Goal: Task Accomplishment & Management: Manage account settings

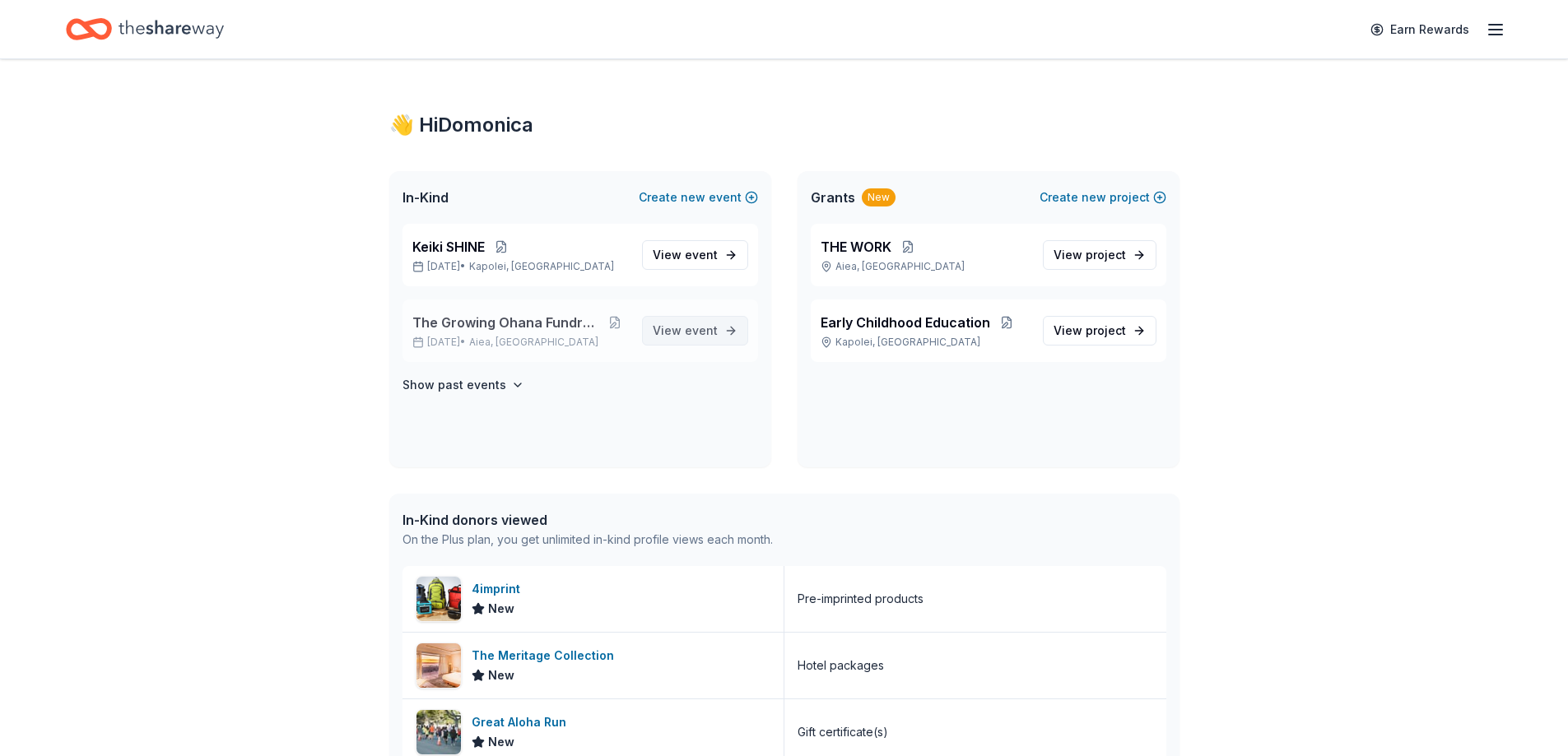
click at [706, 339] on span "View event" at bounding box center [685, 331] width 65 height 20
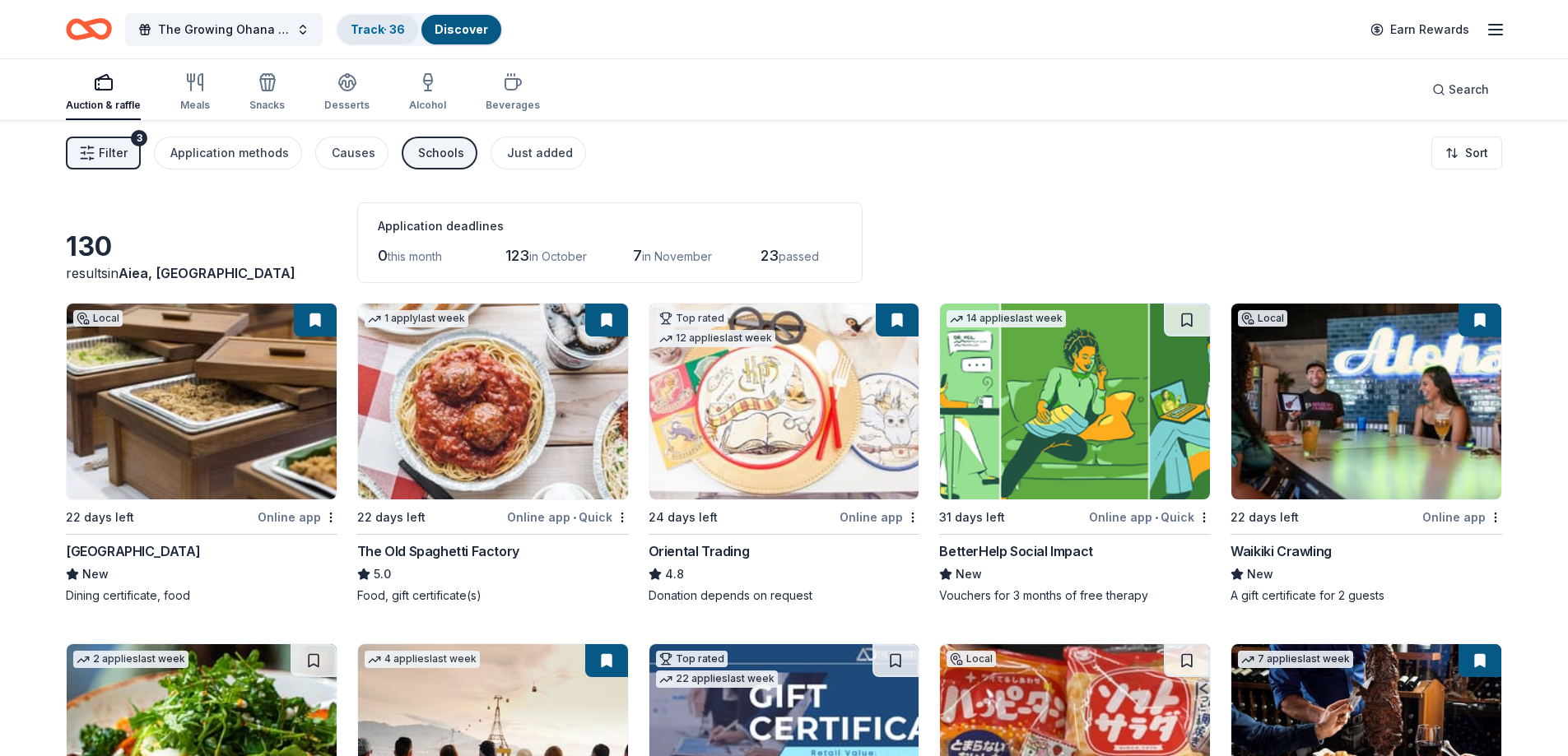
click at [360, 27] on link "Track · 36" at bounding box center [377, 29] width 54 height 14
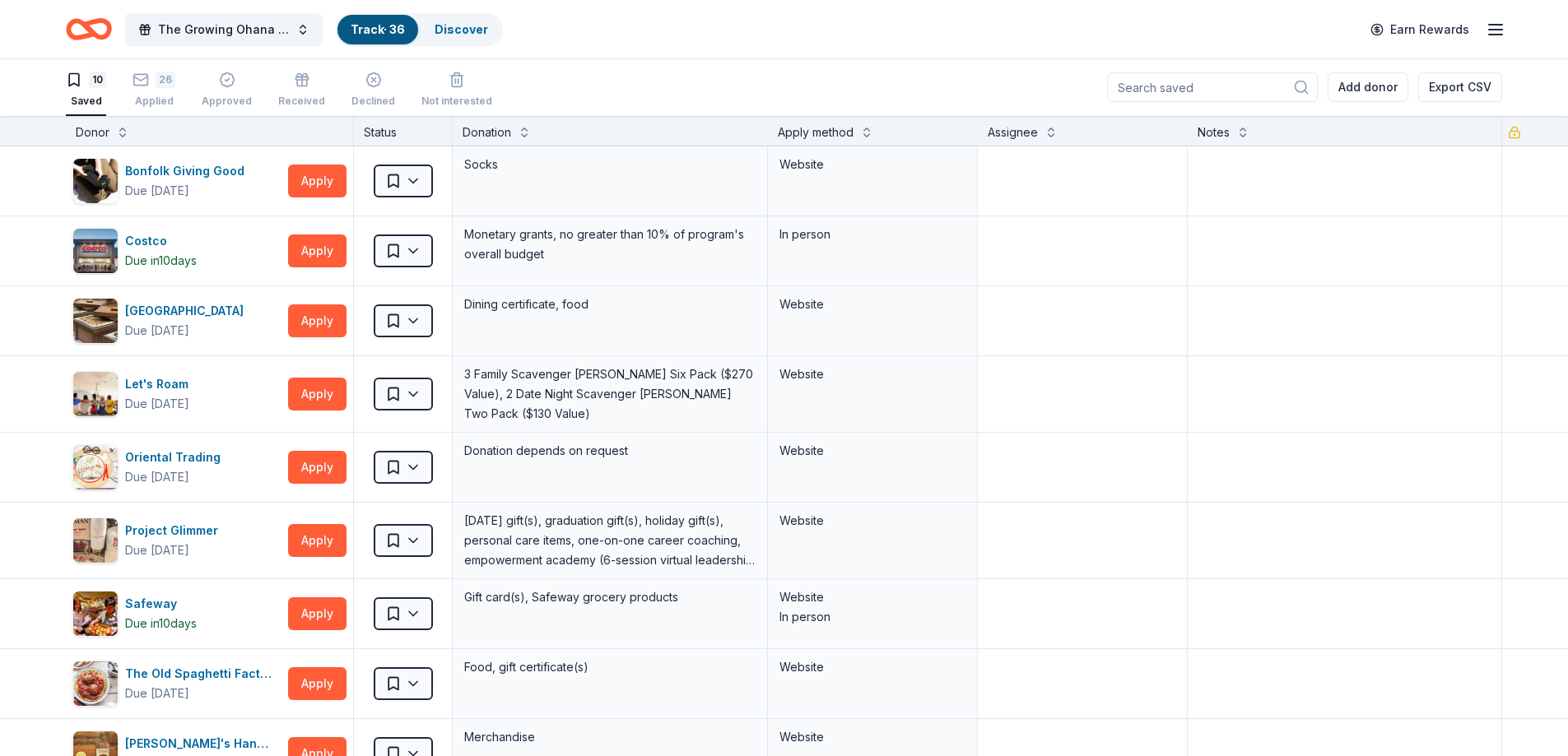
click at [130, 72] on div "10 Saved 26 Applied Approved Received Declined Not interested" at bounding box center [279, 90] width 426 height 51
click at [142, 81] on icon "button" at bounding box center [140, 80] width 17 height 17
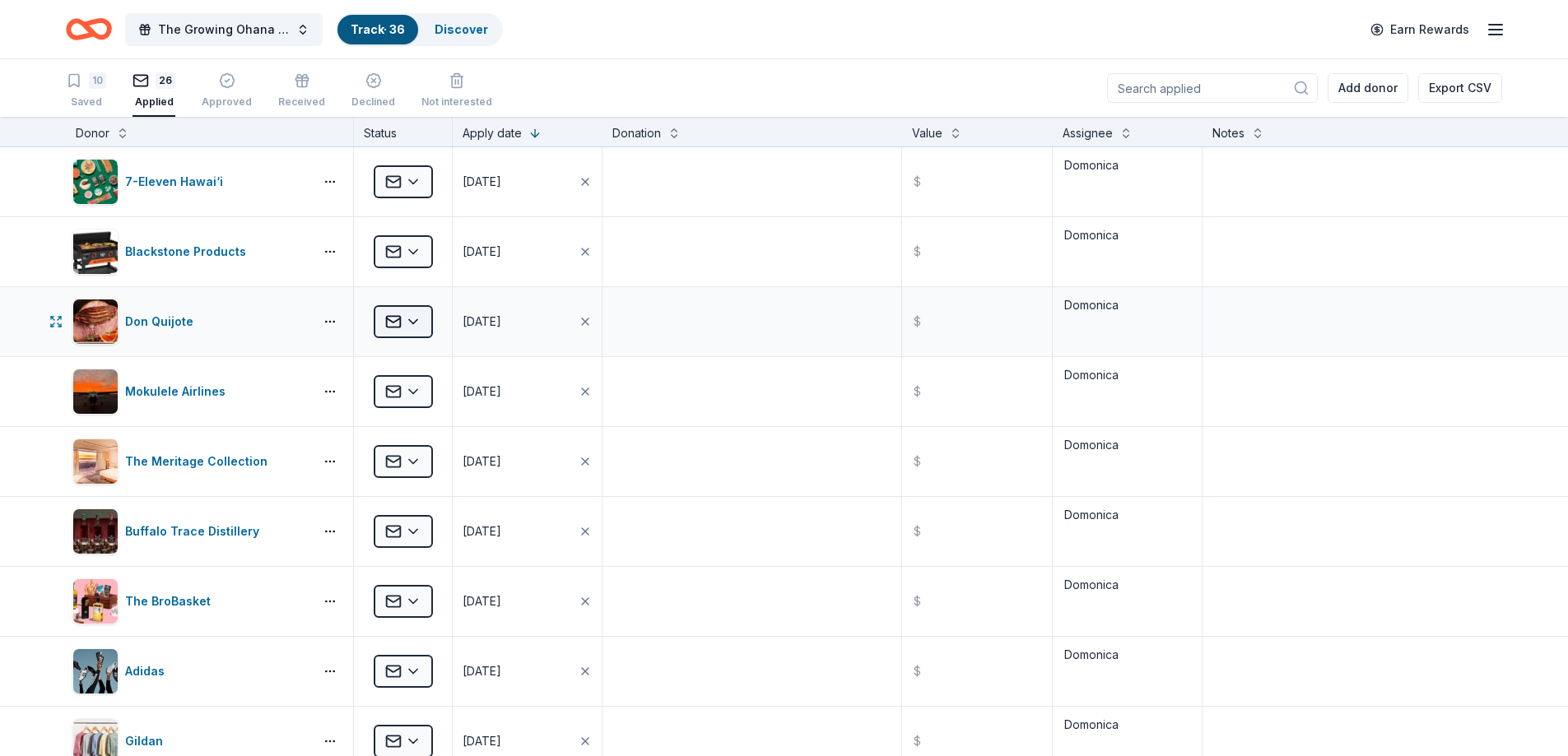
click at [416, 321] on html "The Growing Ohana Fundraiser Gala Track · 36 Discover Earn Rewards 10 Saved 26 …" at bounding box center [784, 378] width 1568 height 756
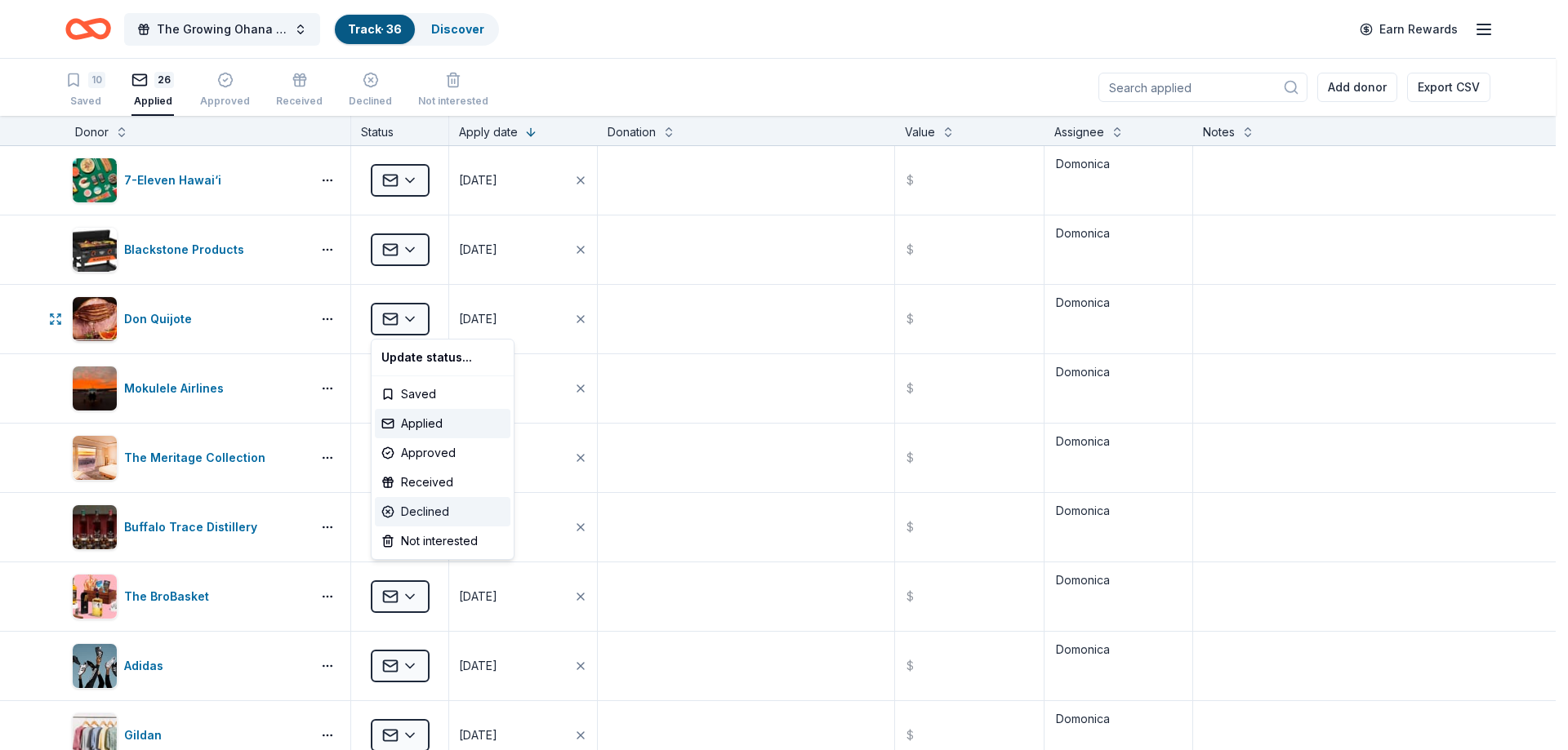
click at [440, 512] on div "Declined" at bounding box center [442, 511] width 135 height 29
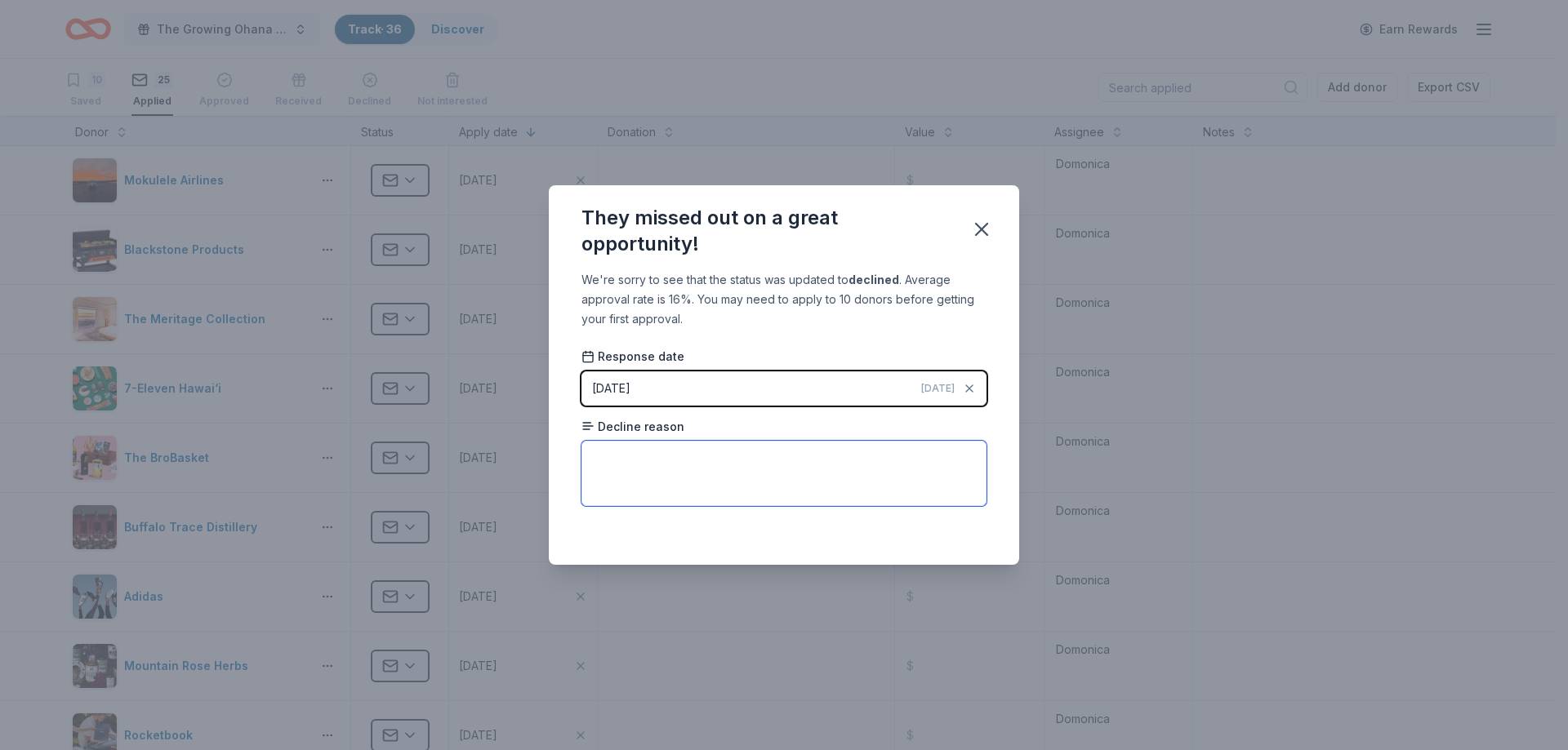
click at [599, 459] on textarea at bounding box center [784, 473] width 405 height 65
paste textarea "Dear [PERSON_NAME]: We received your letter dated September I, 2025, inviting u…"
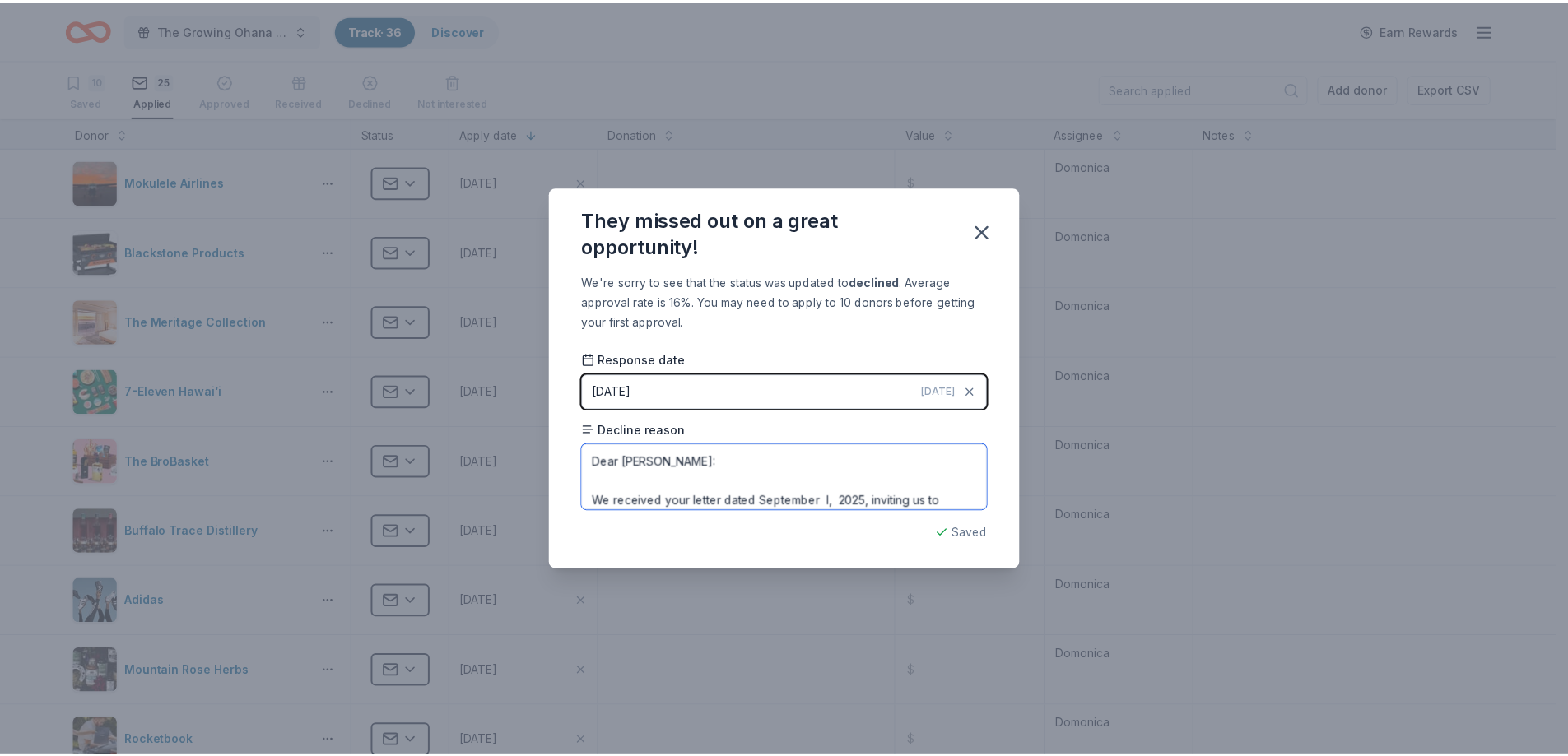
scroll to position [82, 0]
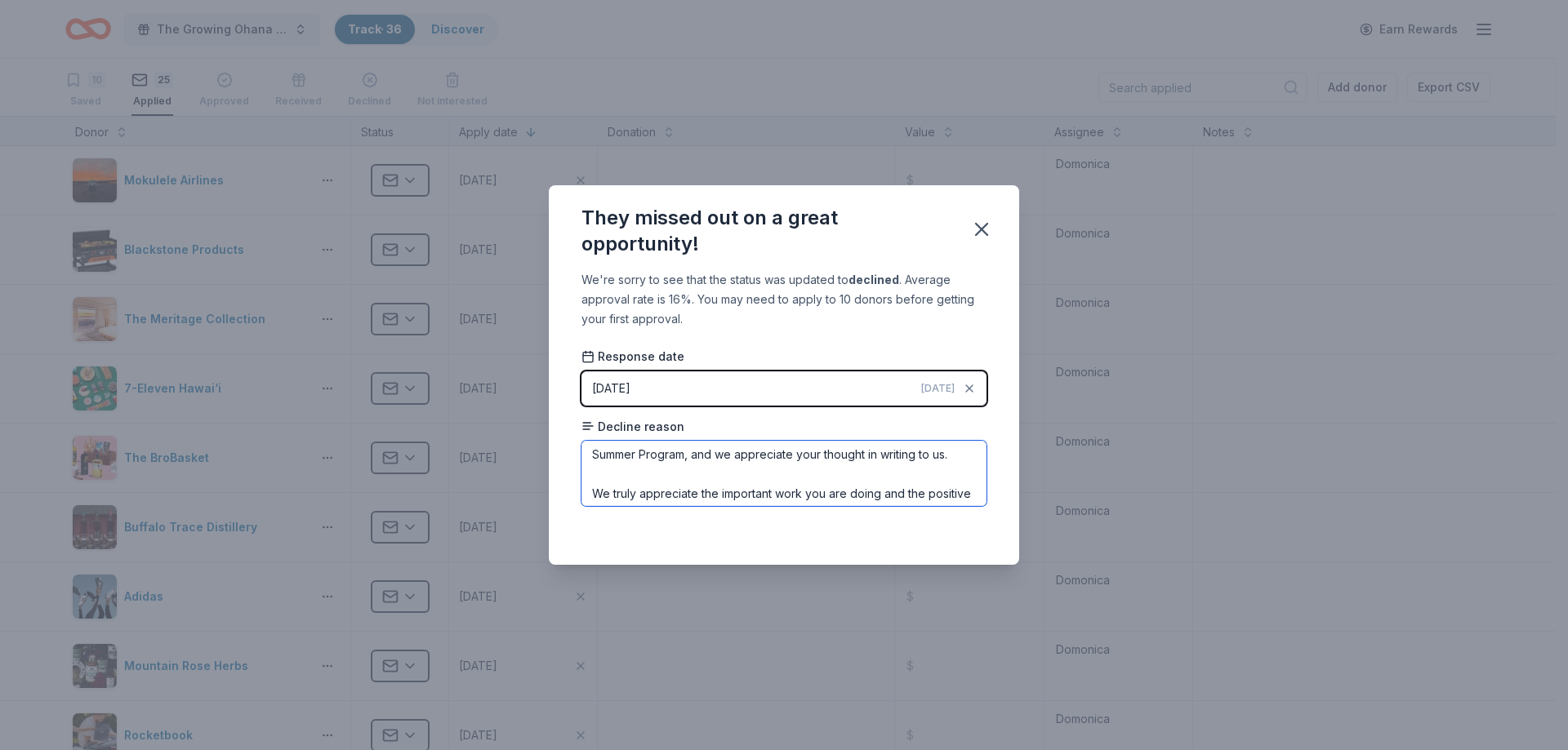
type textarea "Dear [PERSON_NAME]: We received your letter dated September I, 2025, inviting u…"
click at [841, 383] on button "[DATE] [DATE]" at bounding box center [784, 388] width 405 height 34
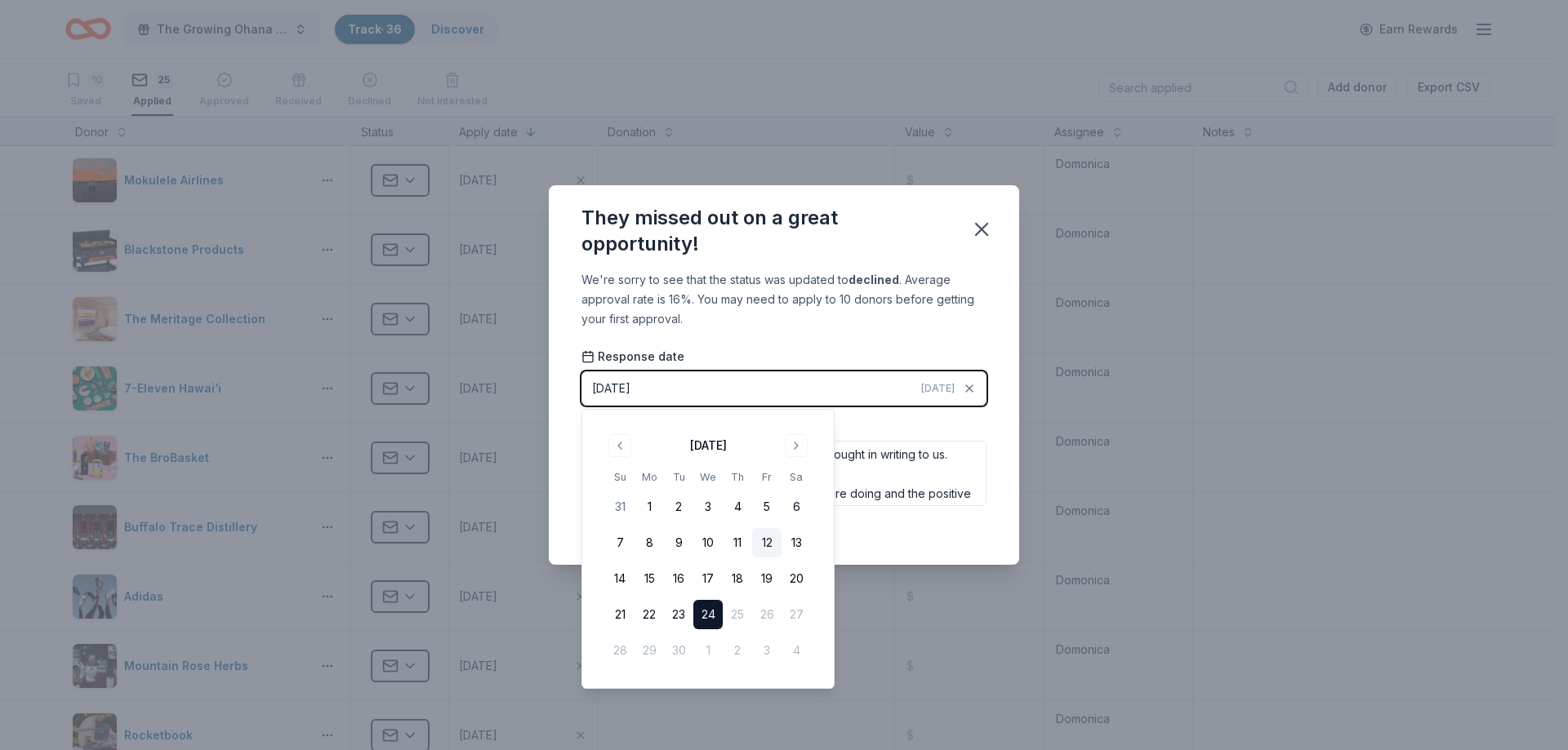
click at [763, 551] on button "12" at bounding box center [767, 543] width 29 height 29
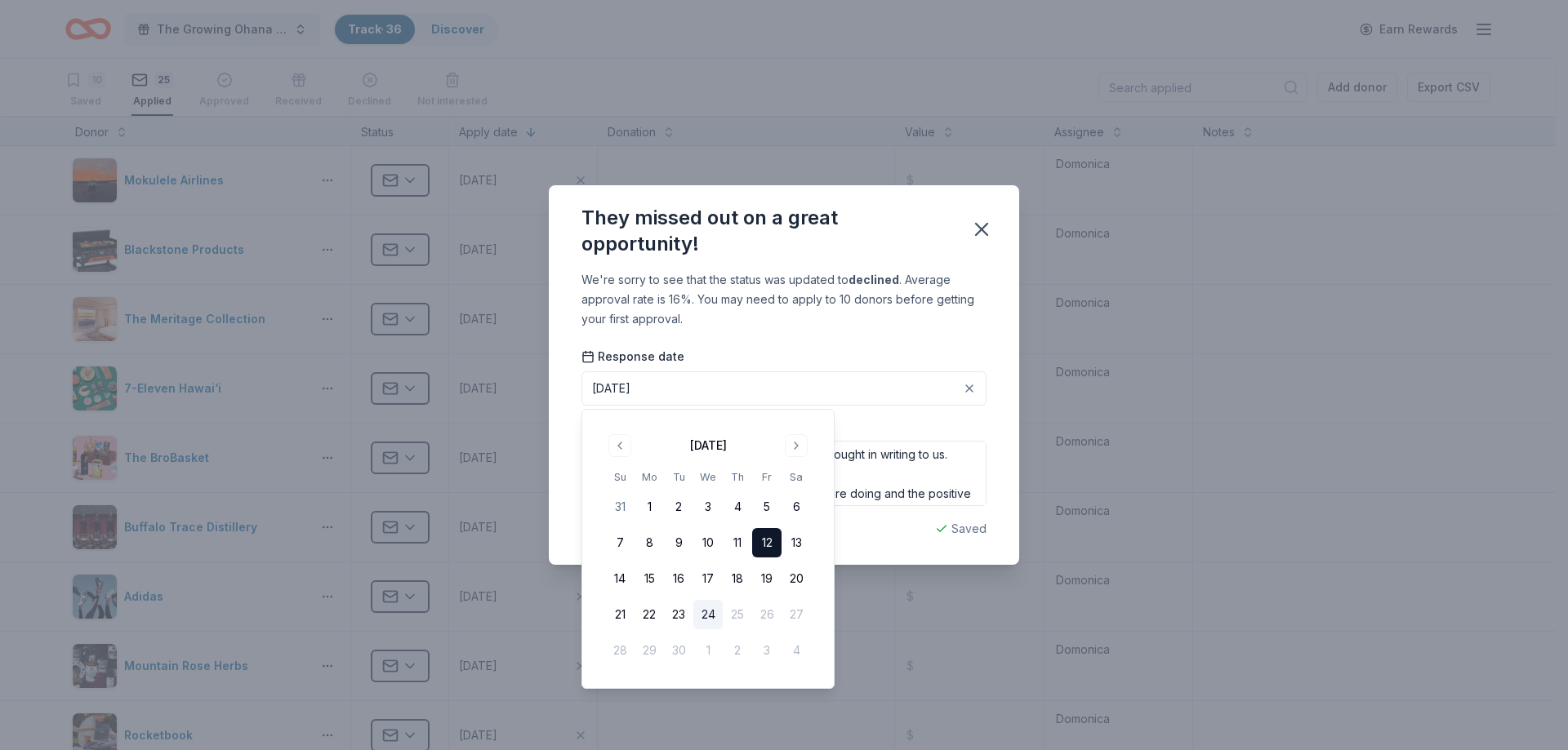
click at [973, 334] on div "We're sorry to see that the status was updated to declined . Average approval r…" at bounding box center [784, 417] width 471 height 295
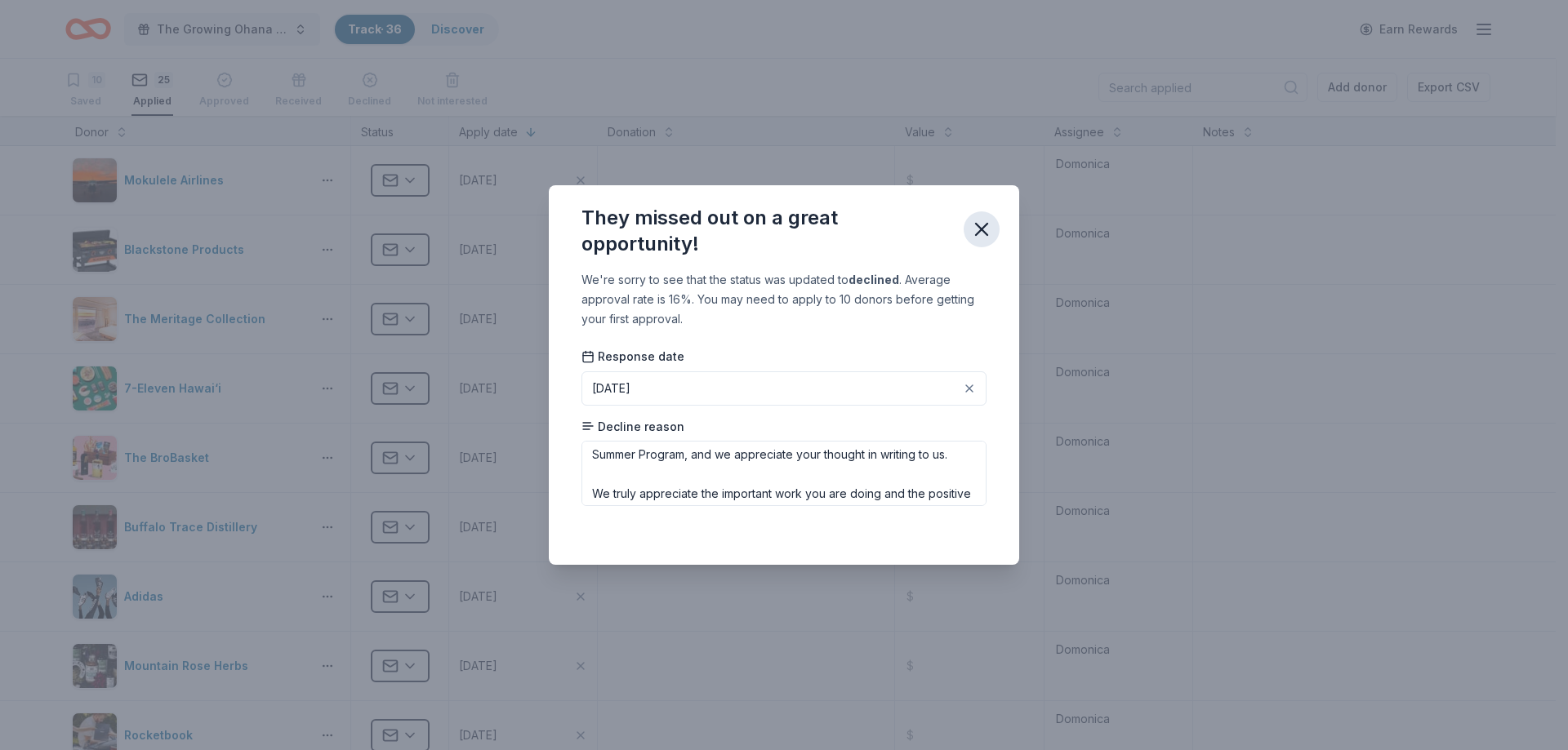
click at [976, 232] on icon "button" at bounding box center [981, 229] width 22 height 22
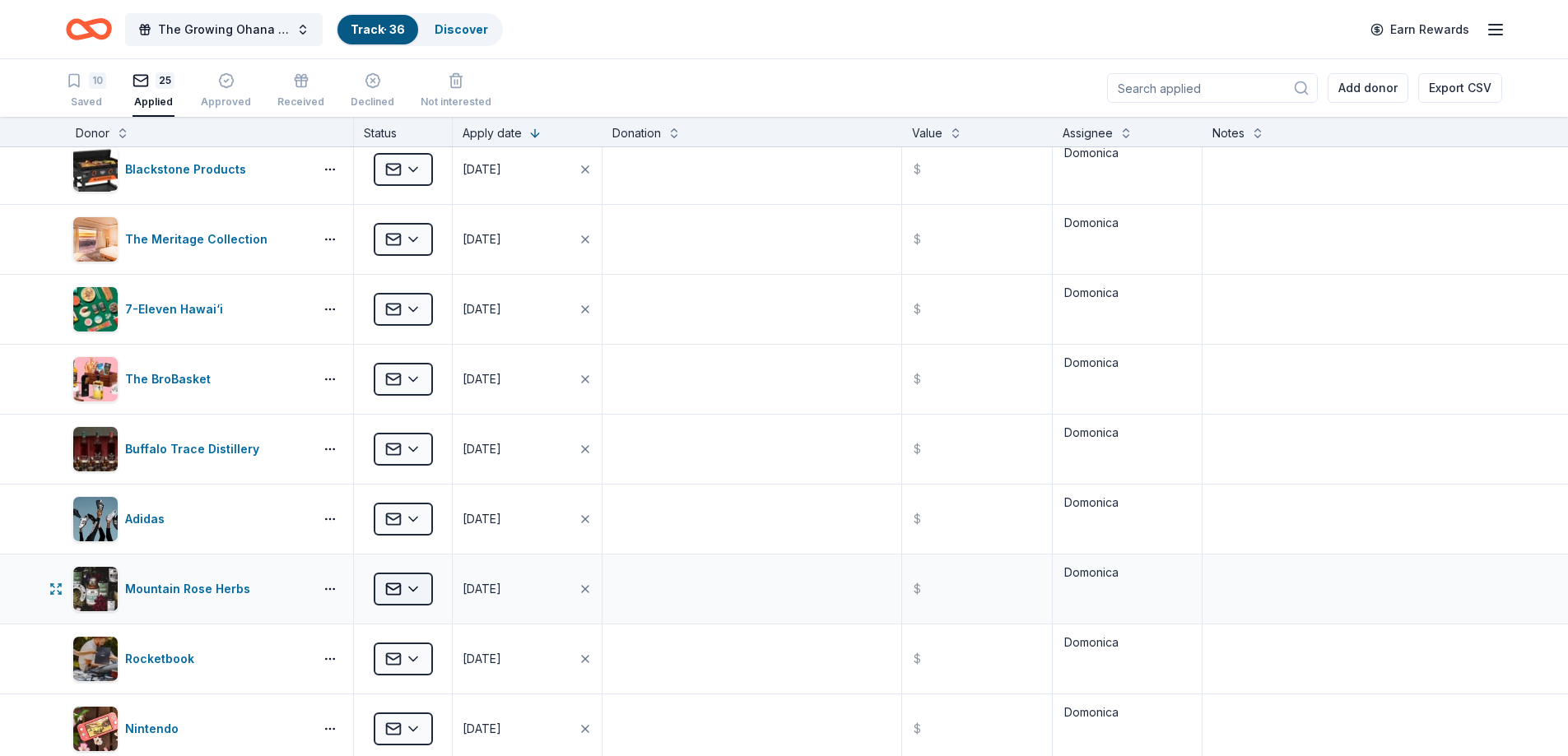
click at [412, 589] on html "The Growing Ohana Fundraiser Gala Track · 36 Discover Earn Rewards 10 Saved 25 …" at bounding box center [784, 378] width 1568 height 756
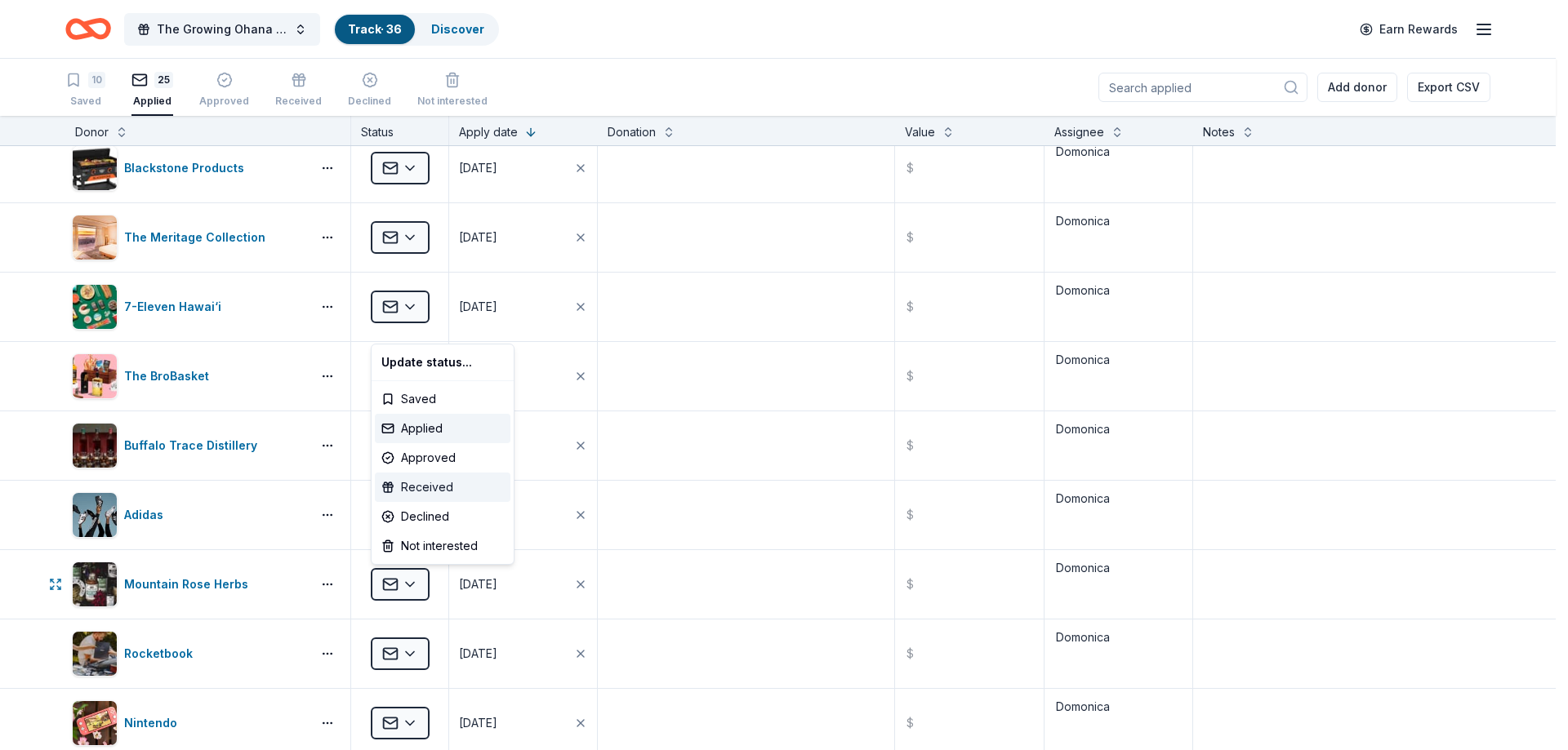
click at [431, 487] on div "Received" at bounding box center [442, 487] width 135 height 29
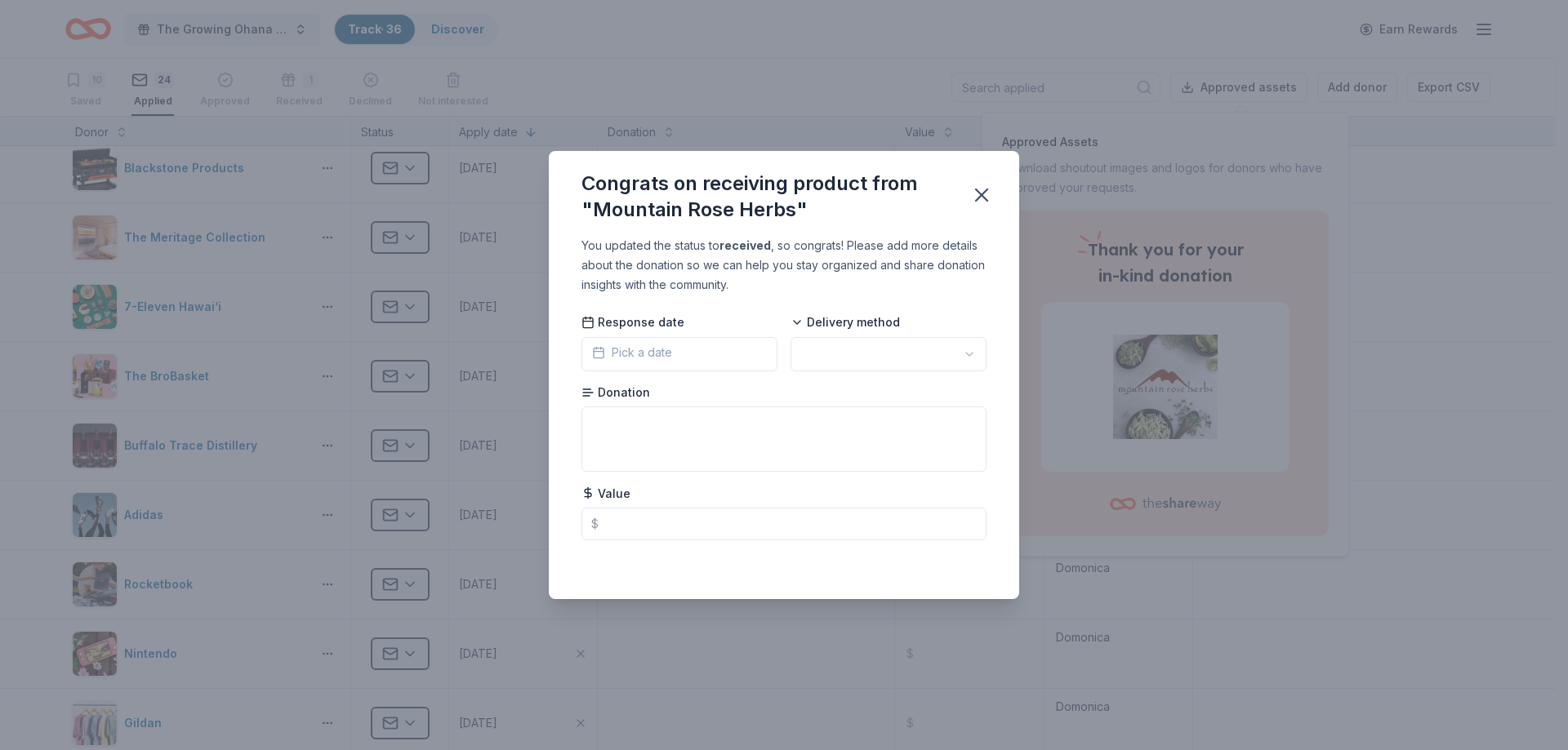
click at [972, 351] on html "The Growing Ohana Fundraiser Gala Track · 36 Discover Earn Rewards 10 Saved 24 …" at bounding box center [784, 375] width 1568 height 750
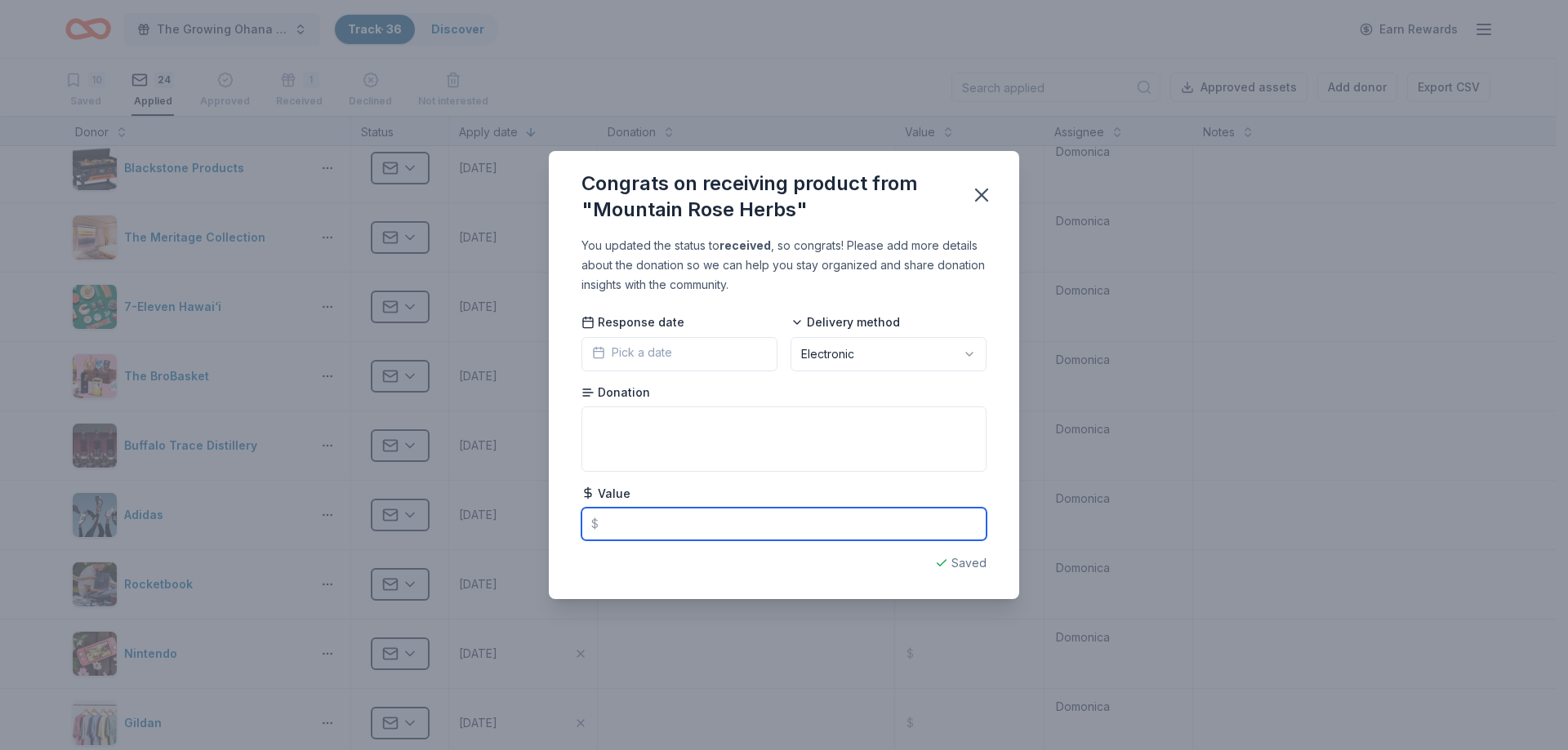
click at [634, 520] on input "text" at bounding box center [784, 524] width 405 height 33
type input "250.00"
click at [631, 433] on textarea at bounding box center [784, 438] width 405 height 65
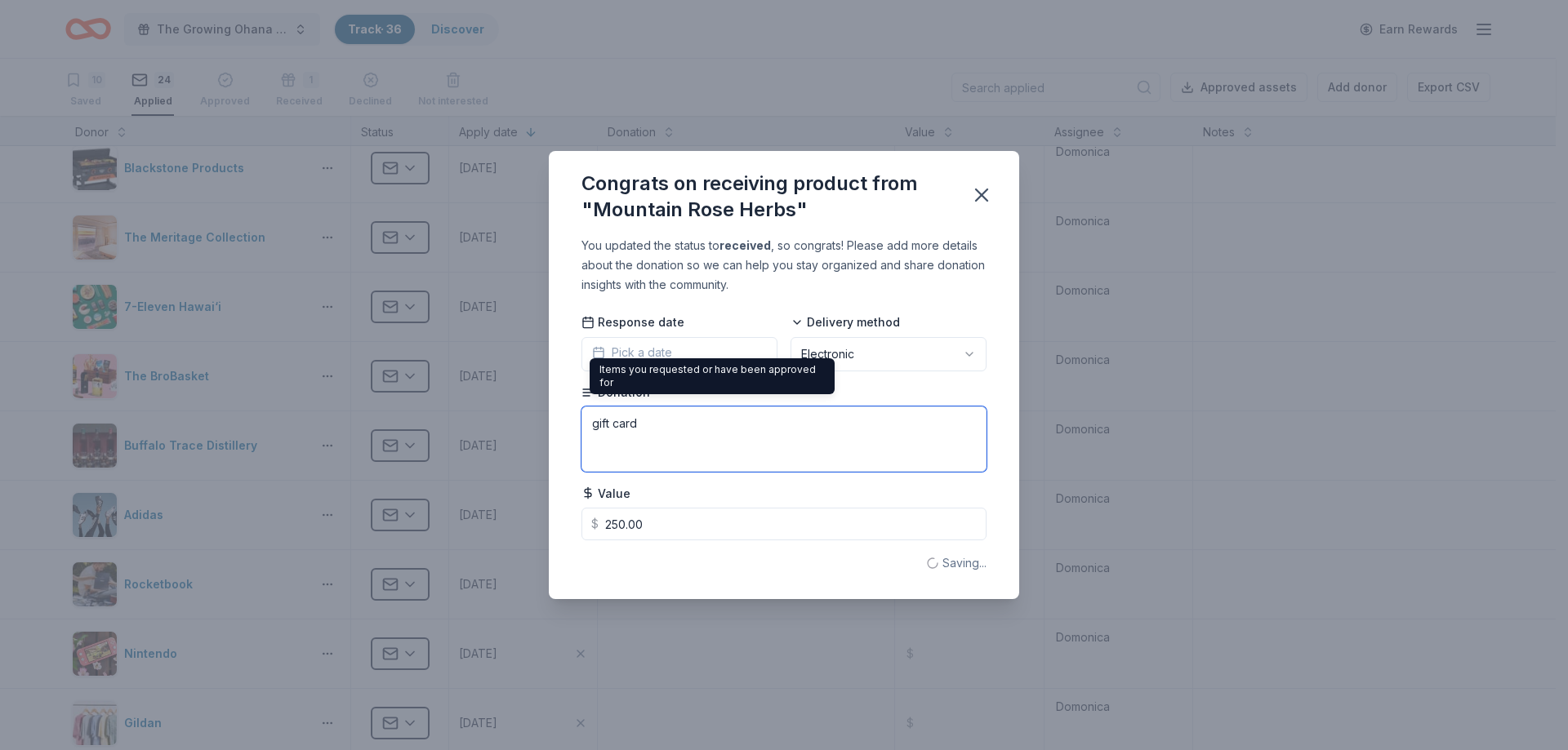
type textarea "gift card"
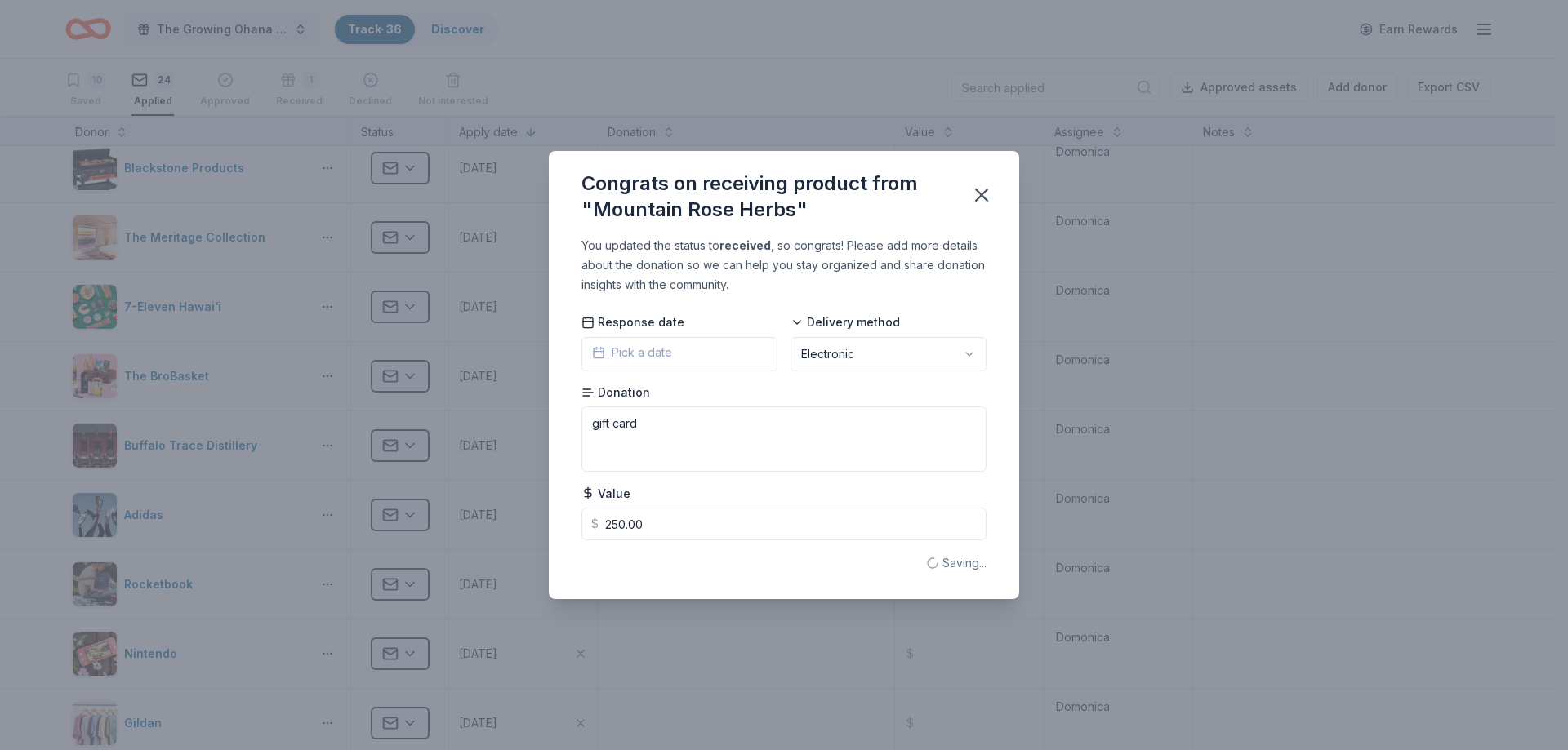
click at [643, 344] on span "Pick a date" at bounding box center [632, 353] width 80 height 19
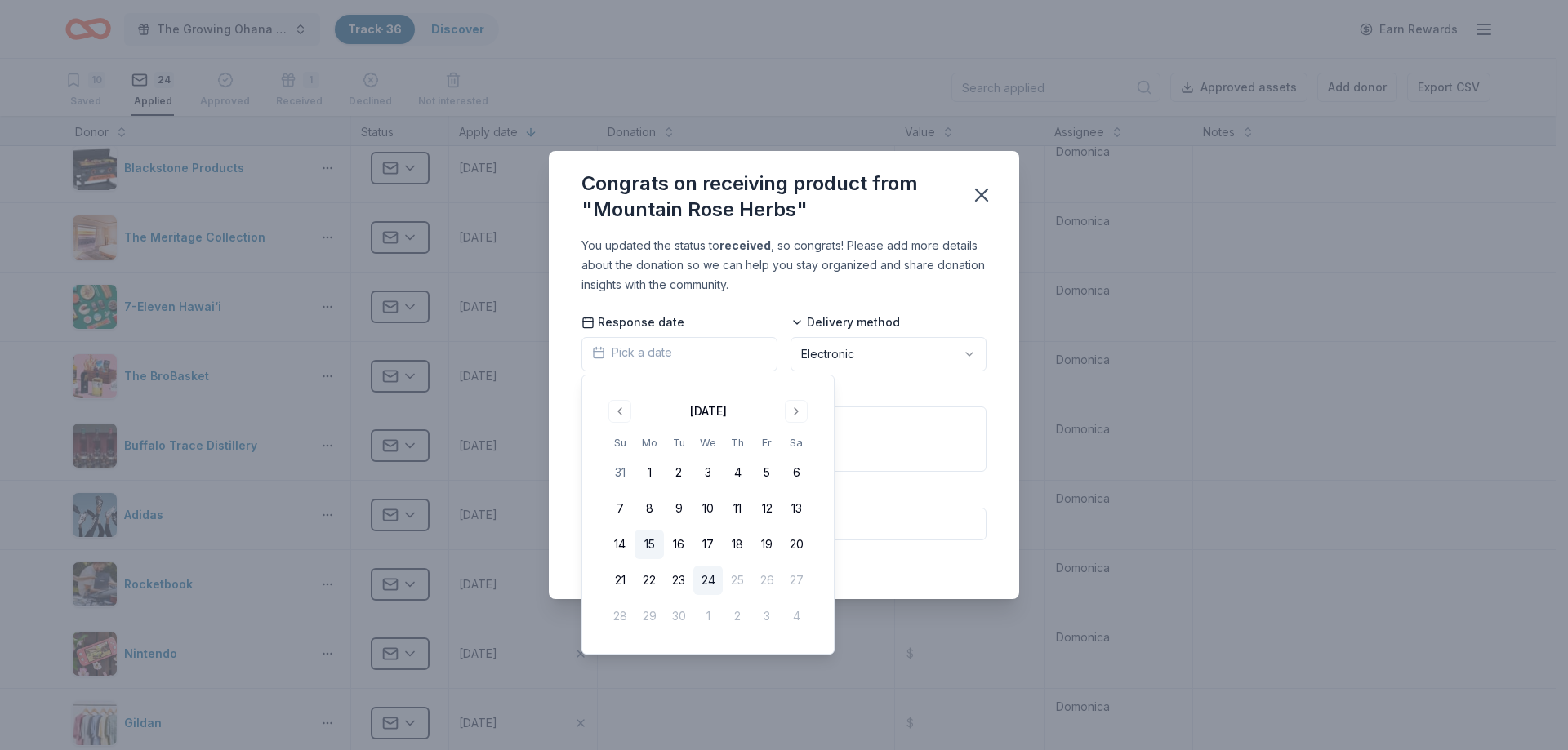
click at [641, 542] on button "15" at bounding box center [649, 544] width 29 height 29
click at [651, 543] on button "15" at bounding box center [649, 544] width 29 height 29
click at [977, 197] on icon "button" at bounding box center [981, 195] width 22 height 22
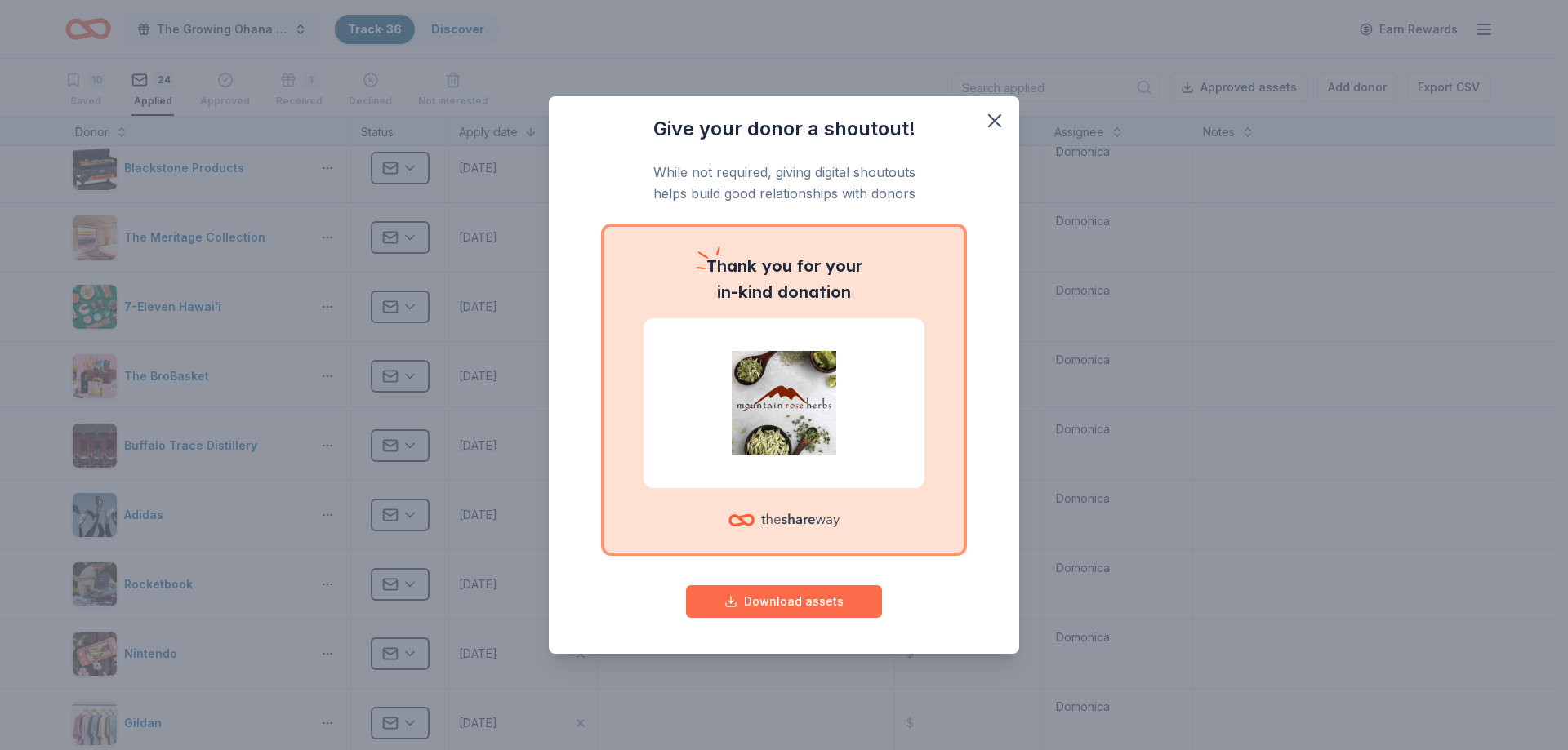
click at [800, 603] on button "Download assets" at bounding box center [784, 602] width 196 height 33
